Goal: Task Accomplishment & Management: Complete application form

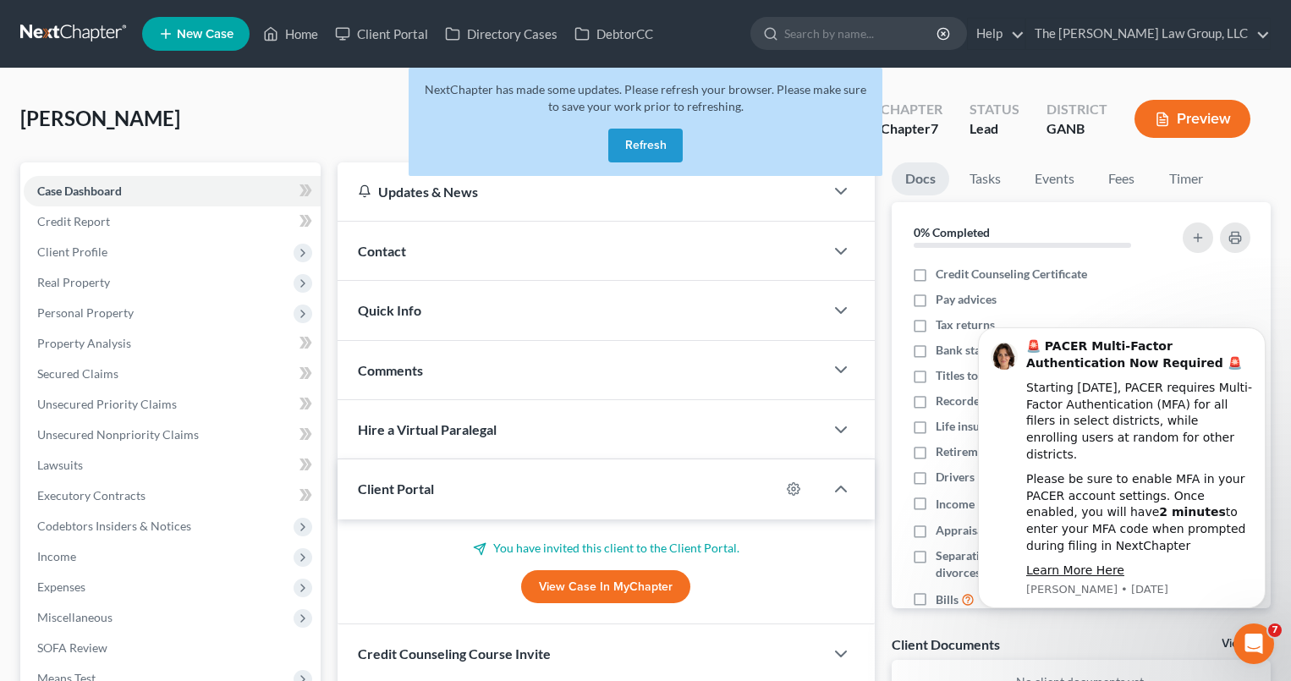
click at [638, 156] on button "Refresh" at bounding box center [645, 146] width 74 height 34
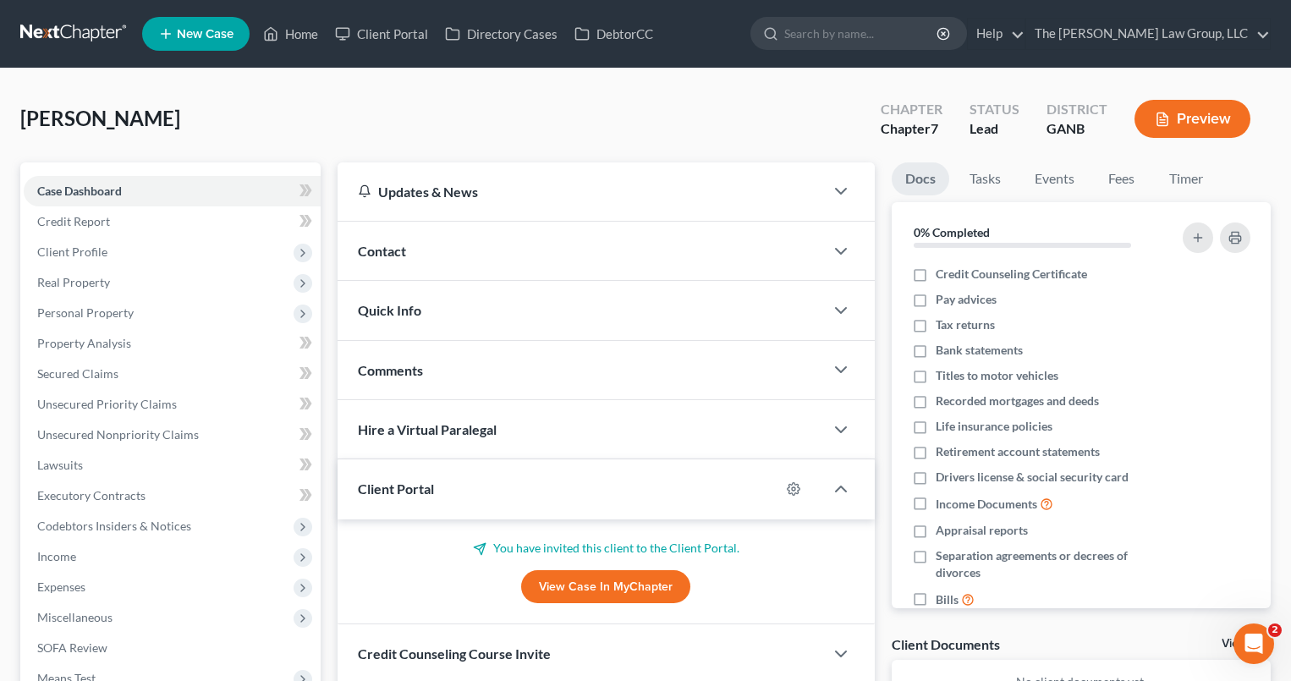
click at [225, 42] on link "New Case" at bounding box center [195, 34] width 107 height 34
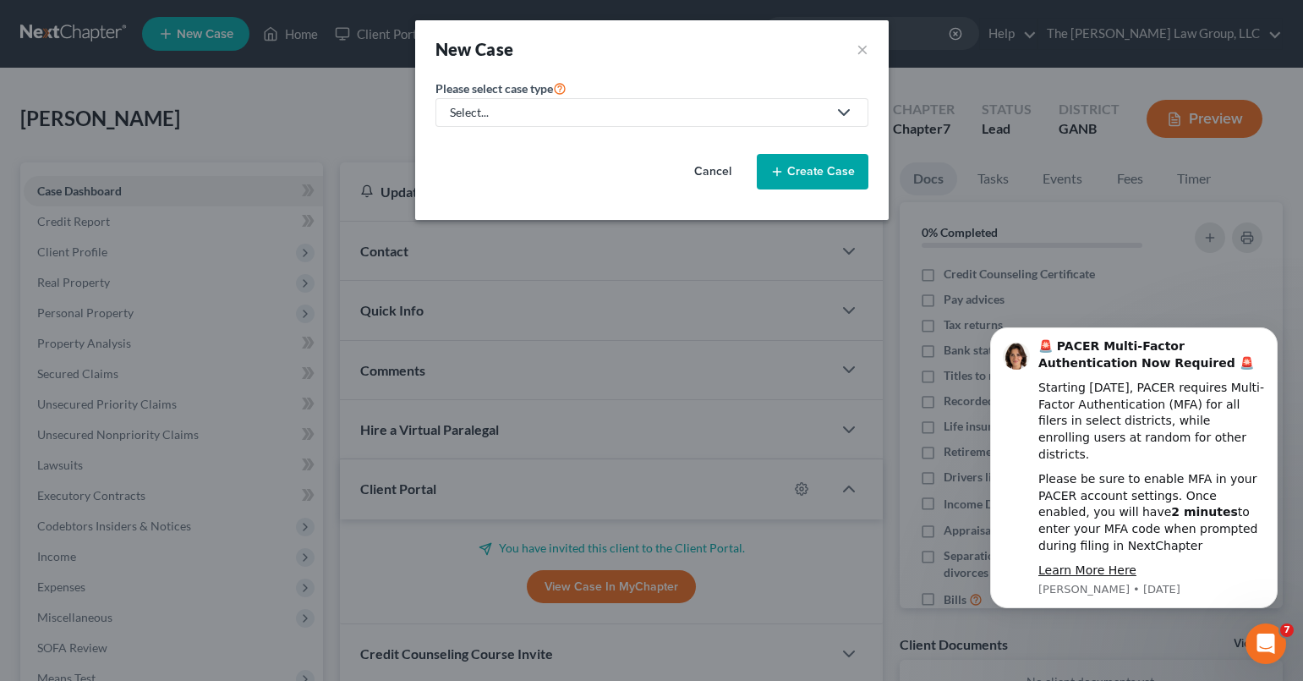
click at [841, 113] on icon at bounding box center [844, 112] width 20 height 20
click at [516, 148] on div "Bankruptcy" at bounding box center [517, 146] width 130 height 17
select select "19"
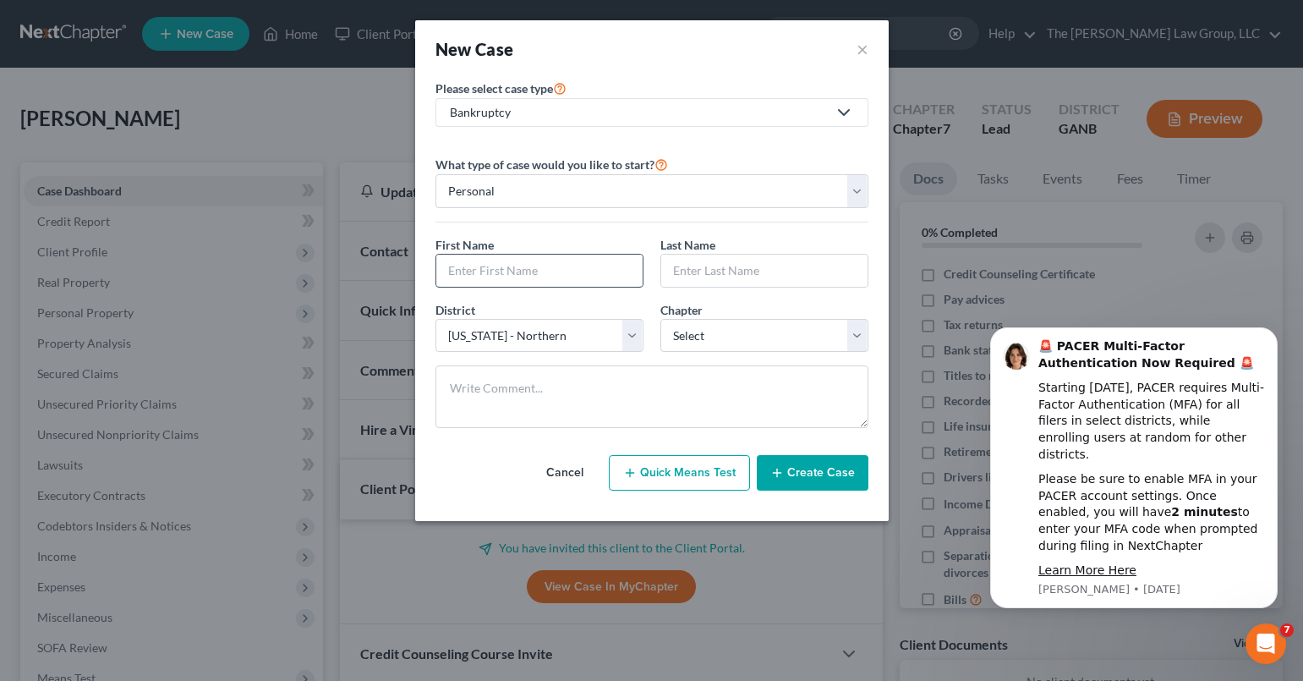
click at [546, 266] on input "text" at bounding box center [539, 271] width 206 height 32
type input "Briana"
type input "Hollins"
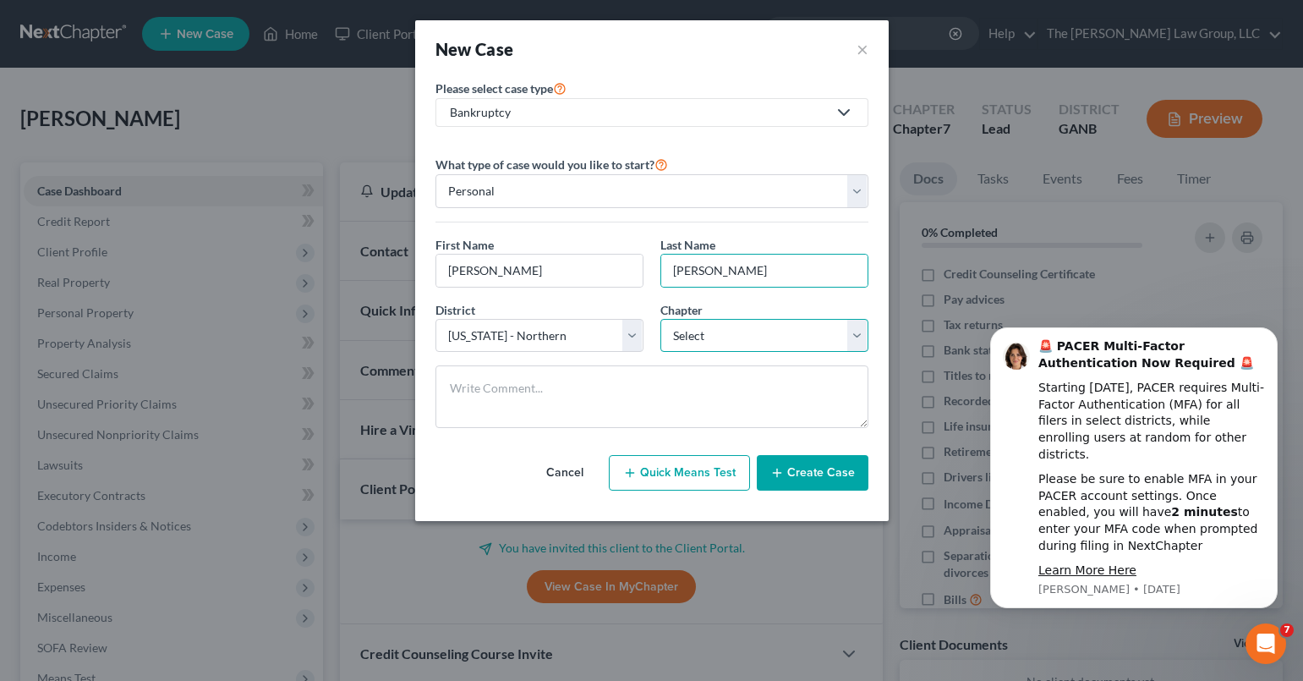
click at [814, 337] on select "Select 7 11 12 13" at bounding box center [765, 336] width 208 height 34
select select "0"
click at [661, 319] on select "Select 7 11 12 13" at bounding box center [765, 336] width 208 height 34
click at [827, 472] on button "Create Case" at bounding box center [813, 473] width 112 height 36
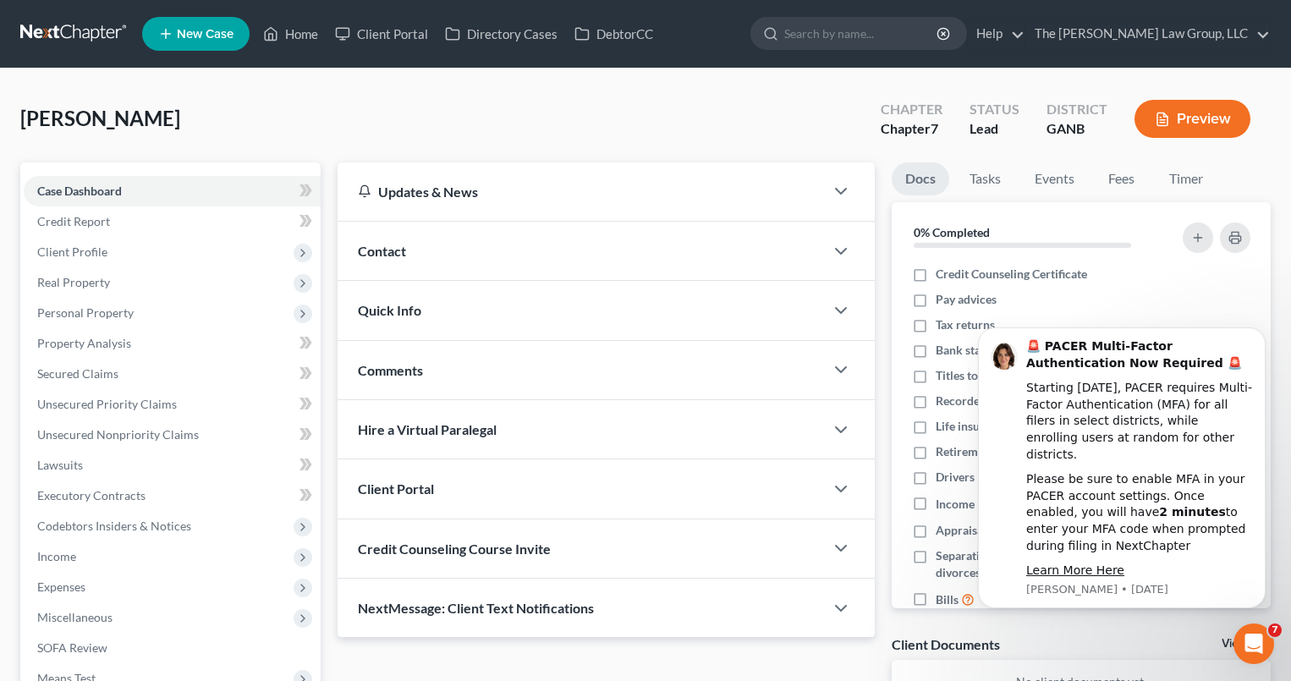
click at [474, 490] on div "Client Portal" at bounding box center [580, 488] width 486 height 58
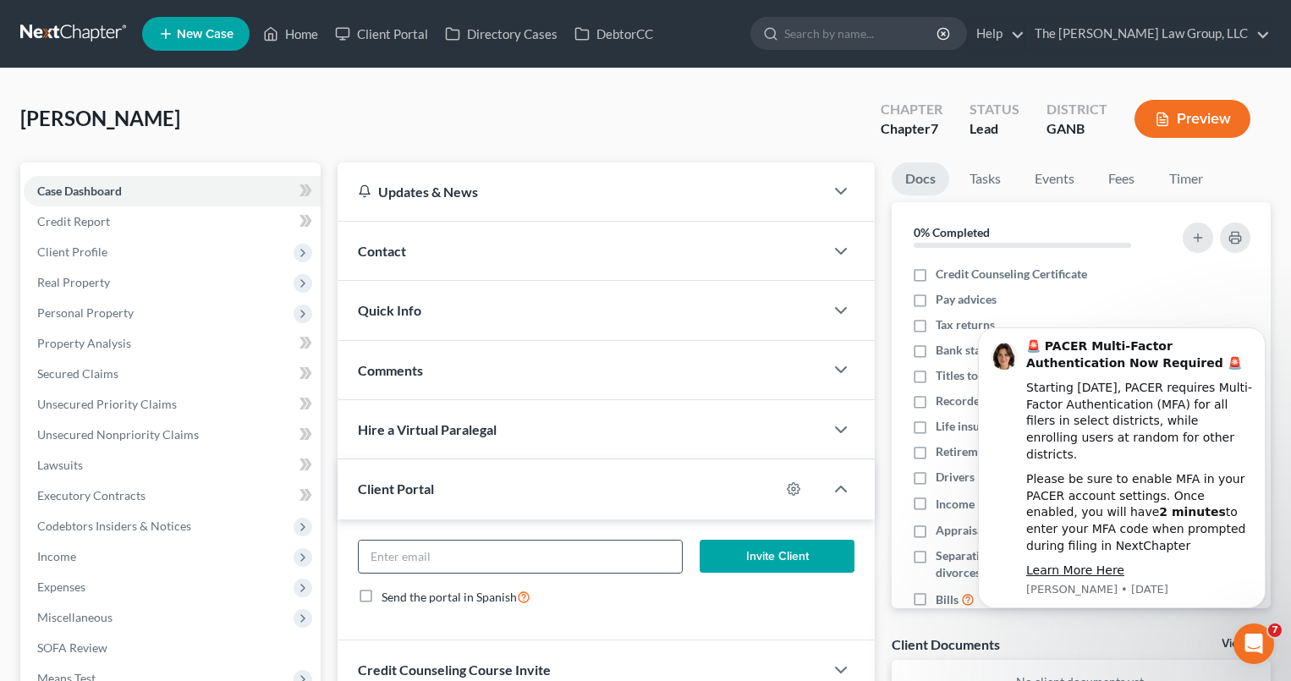
click at [548, 554] on input "email" at bounding box center [521, 556] width 324 height 32
type input "briana.hollins@gmail.com"
click at [784, 561] on button "Invite Client" at bounding box center [776, 557] width 154 height 34
